Goal: Information Seeking & Learning: Learn about a topic

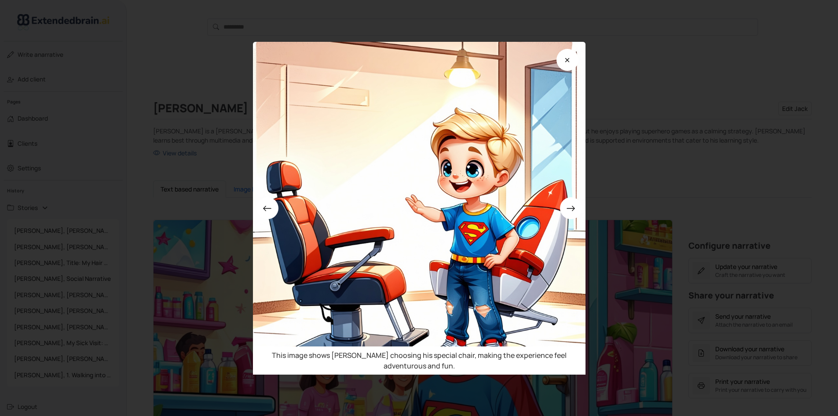
scroll to position [352, 0]
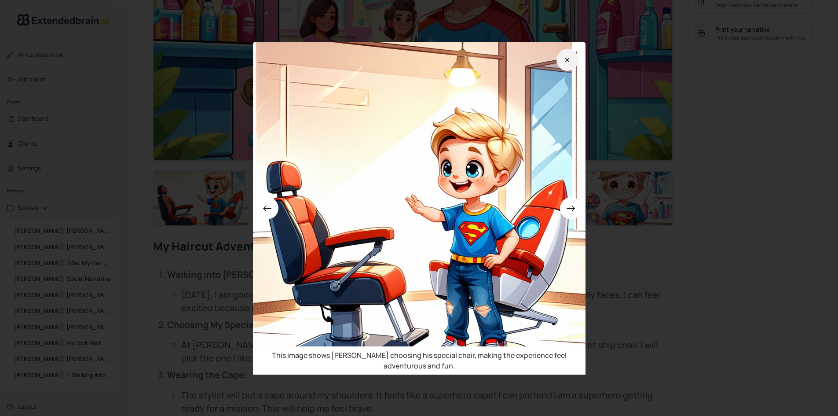
click at [569, 60] on icon at bounding box center [567, 60] width 4 height 4
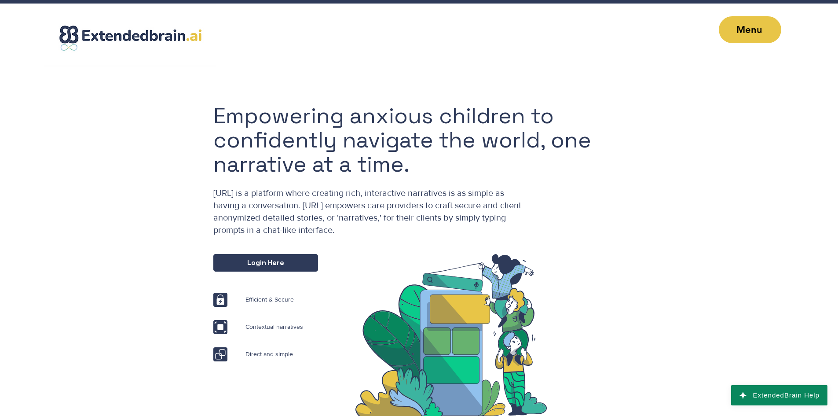
click at [316, 187] on p "ExtendedBrain.AI is a platform where creating rich, interactive narratives is a…" at bounding box center [368, 211] width 311 height 49
click at [316, 199] on p "ExtendedBrain.AI is a platform where creating rich, interactive narratives is a…" at bounding box center [368, 211] width 311 height 49
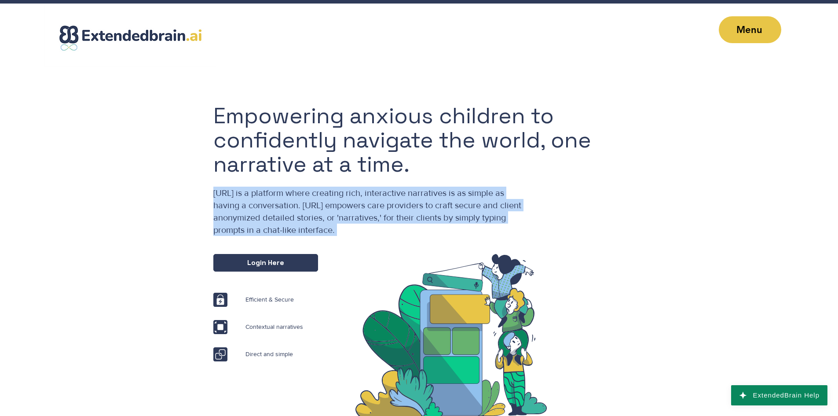
click at [316, 199] on p "ExtendedBrain.AI is a platform where creating rich, interactive narratives is a…" at bounding box center [368, 211] width 311 height 49
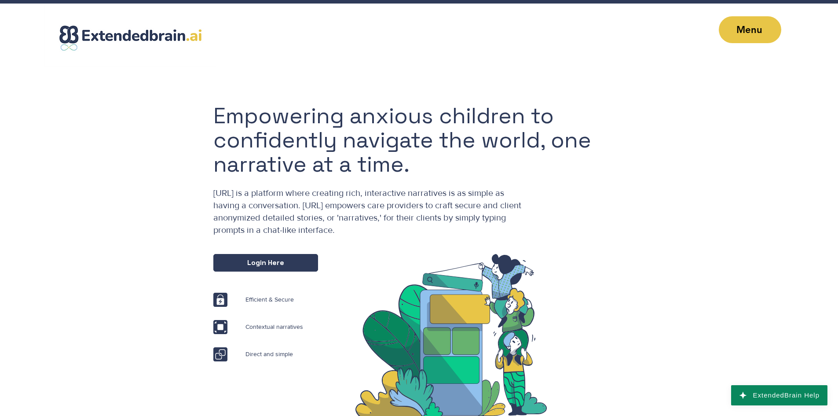
click at [250, 108] on h1 "Empowering anxious children to confidently navigate the world, one narrative at…" at bounding box center [425, 140] width 425 height 73
click at [304, 213] on span "ExtendedBrain.AI is a platform where creating rich, interactive narratives is a…" at bounding box center [367, 211] width 308 height 47
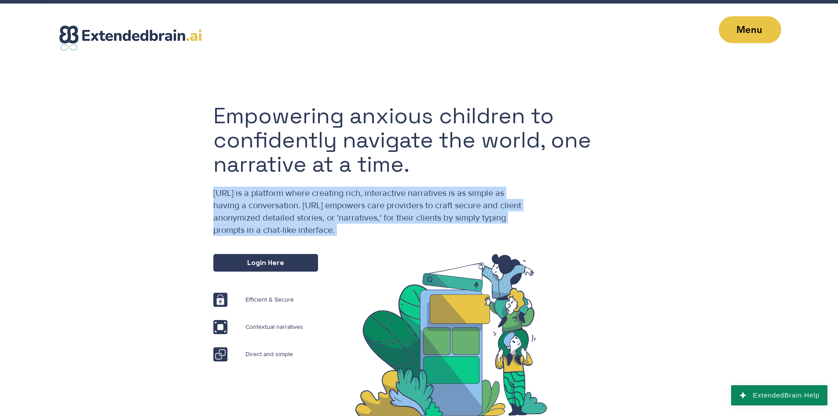
click at [304, 213] on span "ExtendedBrain.AI is a platform where creating rich, interactive narratives is a…" at bounding box center [367, 211] width 308 height 47
copy span "ExtendedBrain.AI is a platform where creating rich, interactive narratives is a…"
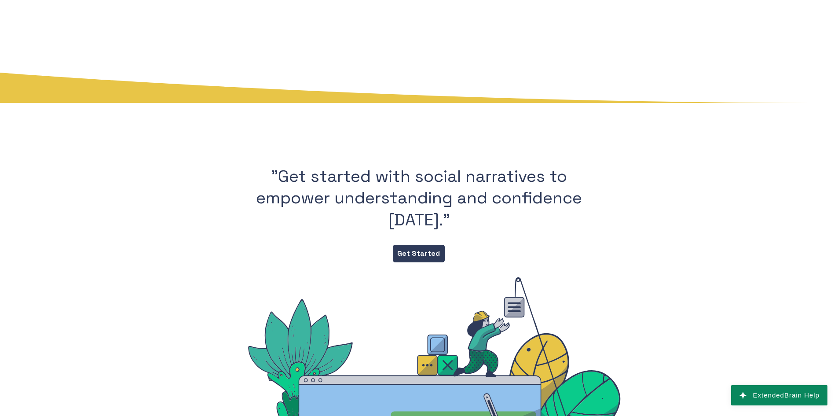
scroll to position [1936, 0]
